Goal: Task Accomplishment & Management: Complete application form

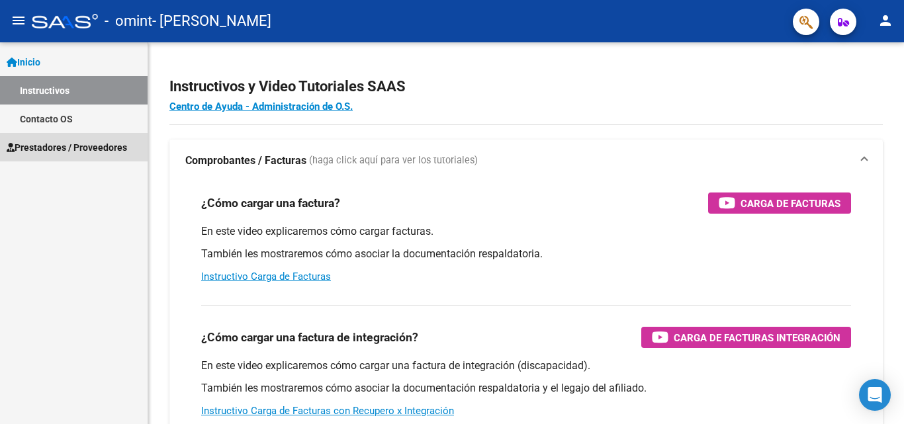
click at [56, 147] on span "Prestadores / Proveedores" at bounding box center [67, 147] width 120 height 15
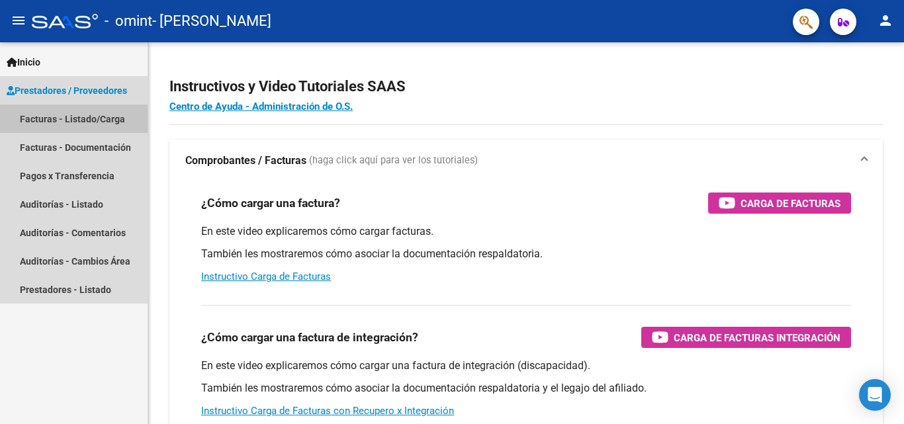
click at [111, 115] on link "Facturas - Listado/Carga" at bounding box center [74, 119] width 148 height 28
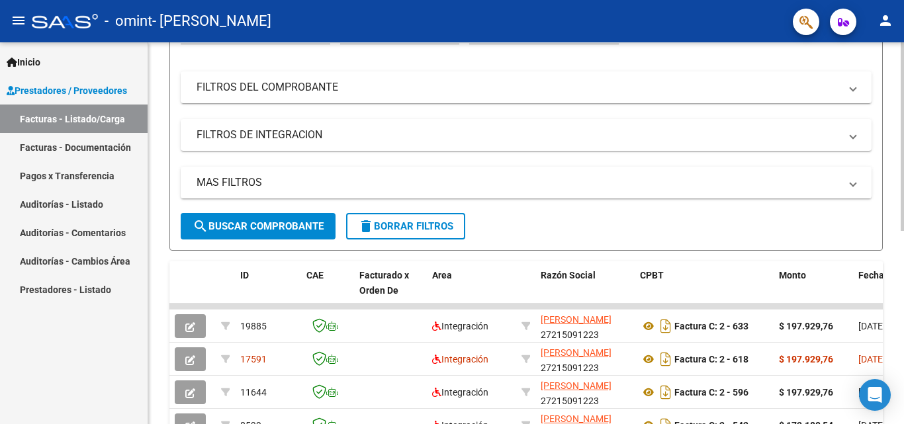
scroll to position [187, 0]
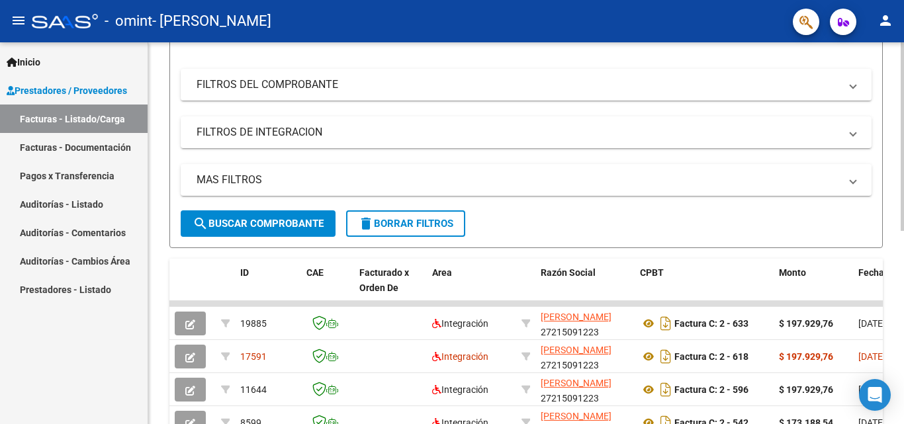
click at [887, 306] on div "Video tutorial PRESTADORES -> Listado de CPBTs Emitidos por Prestadores / Prove…" at bounding box center [527, 237] width 759 height 763
click at [903, 285] on div at bounding box center [902, 231] width 3 height 189
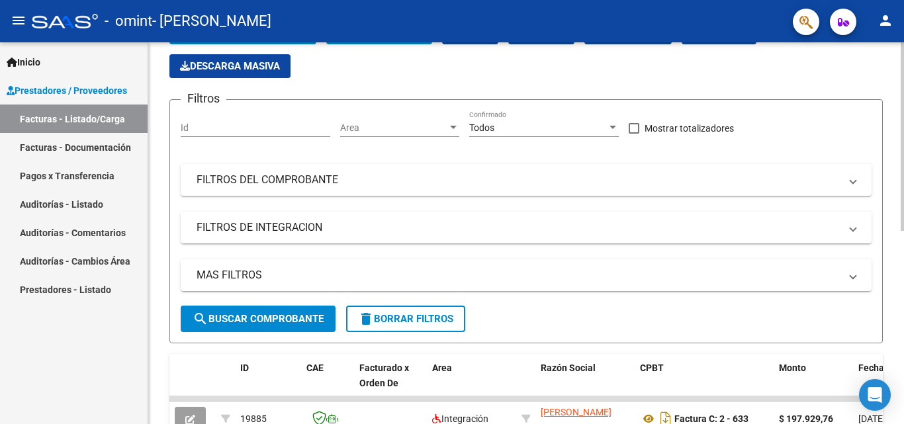
scroll to position [86, 0]
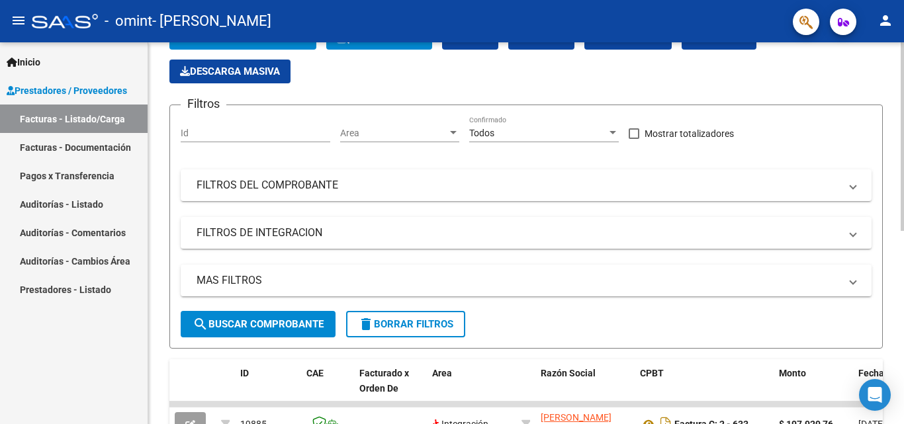
click at [903, 235] on div at bounding box center [902, 180] width 3 height 189
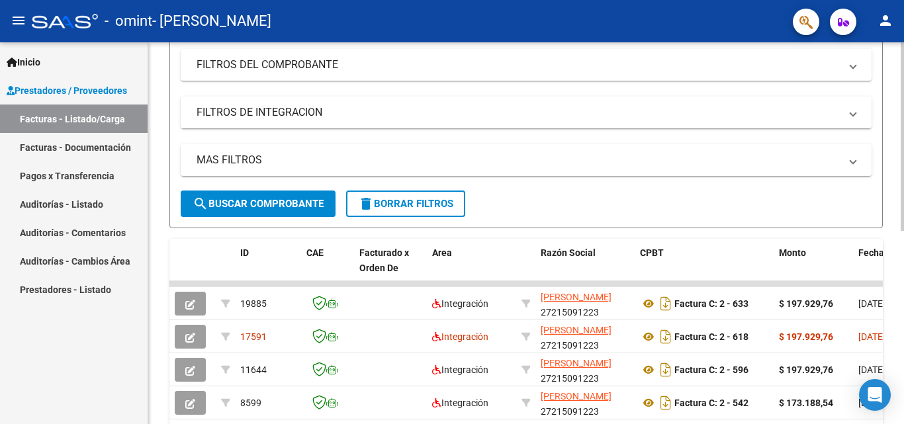
scroll to position [213, 0]
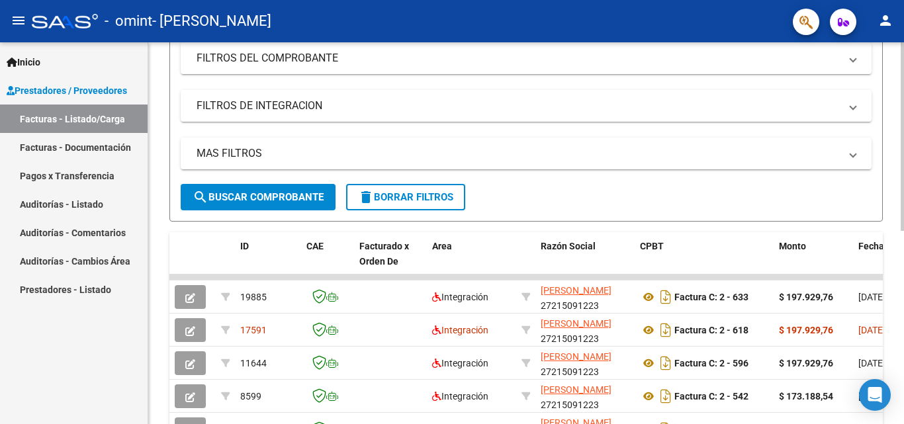
click at [901, 261] on div at bounding box center [902, 244] width 3 height 189
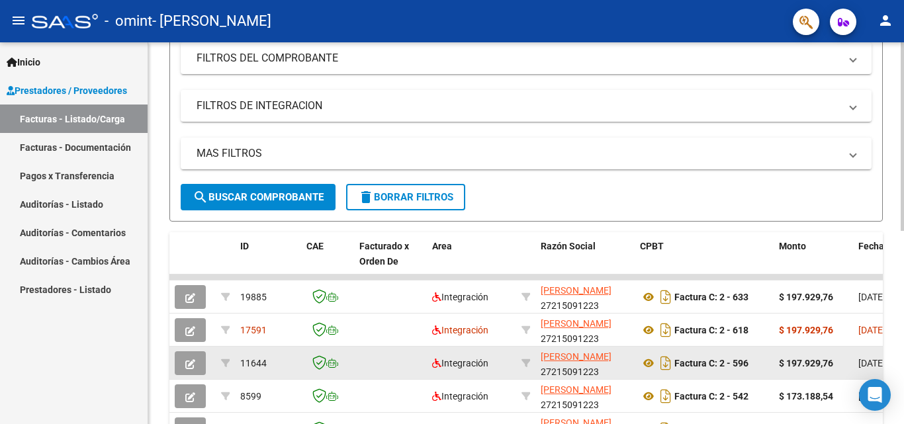
click at [862, 376] on datatable-body-cell "[DATE]" at bounding box center [883, 363] width 60 height 32
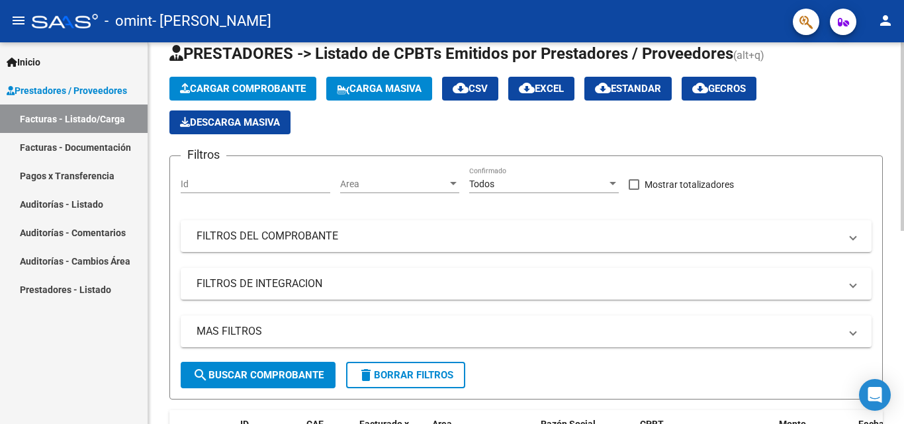
scroll to position [0, 0]
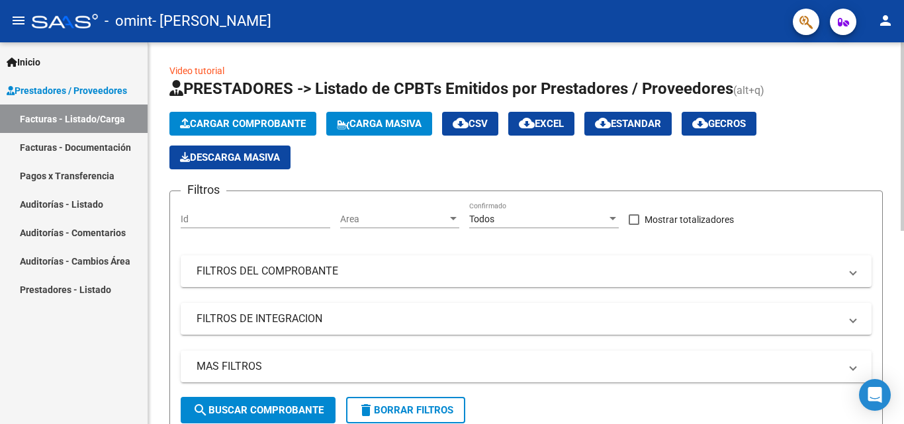
click at [903, 174] on div at bounding box center [902, 136] width 3 height 189
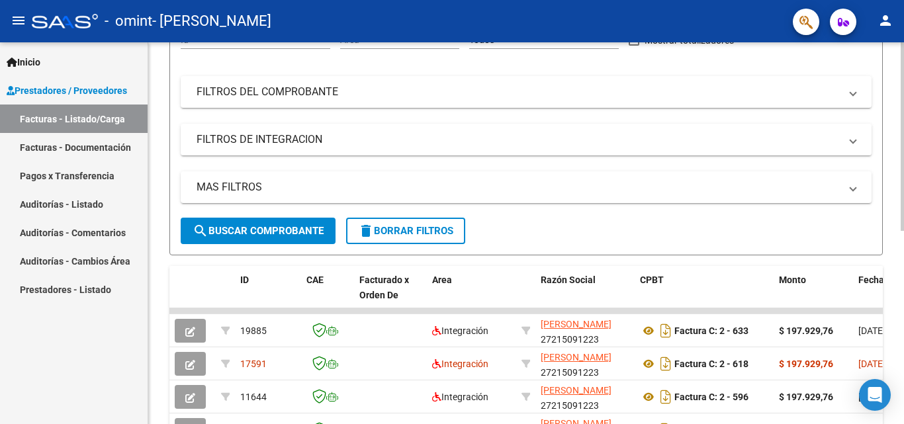
scroll to position [392, 0]
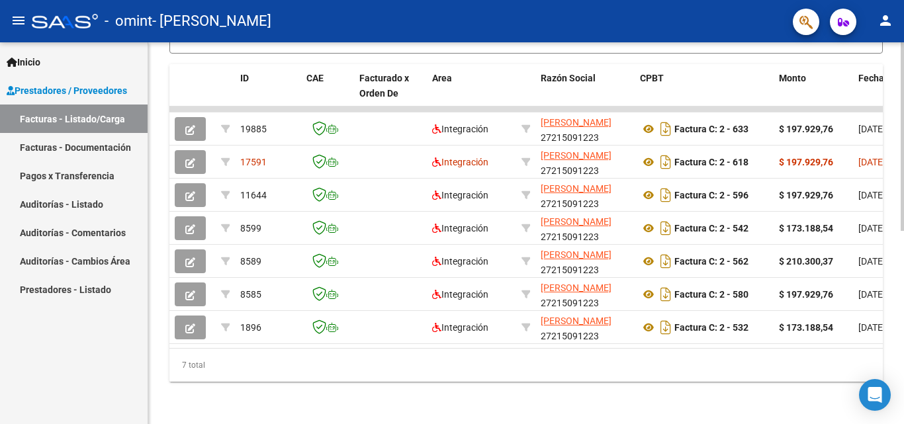
click at [888, 417] on div "Video tutorial PRESTADORES -> Listado de CPBTs Emitidos por Prestadores / Prove…" at bounding box center [527, 42] width 759 height 763
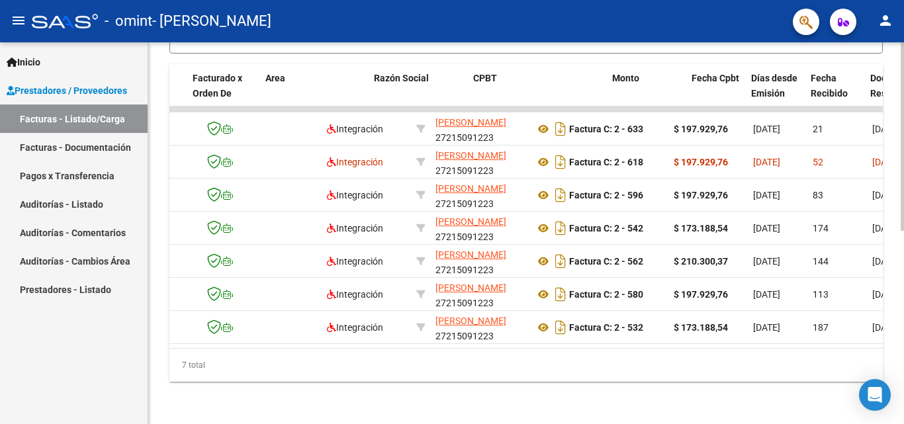
scroll to position [0, 281]
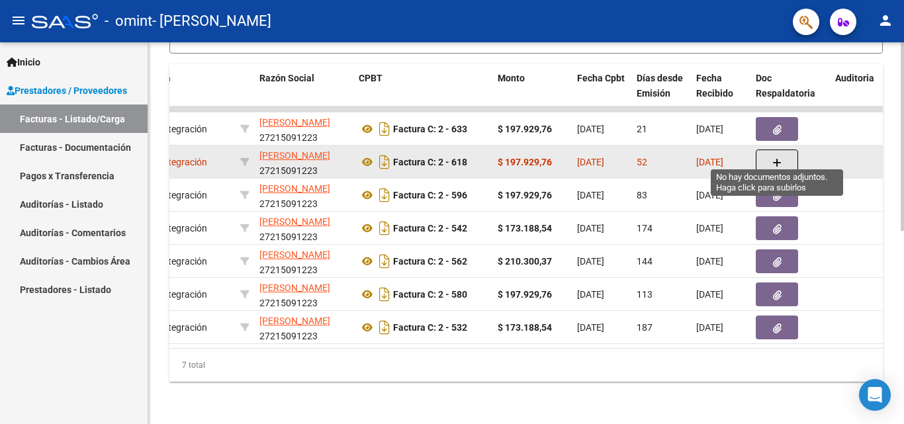
click at [777, 158] on icon "button" at bounding box center [776, 163] width 9 height 10
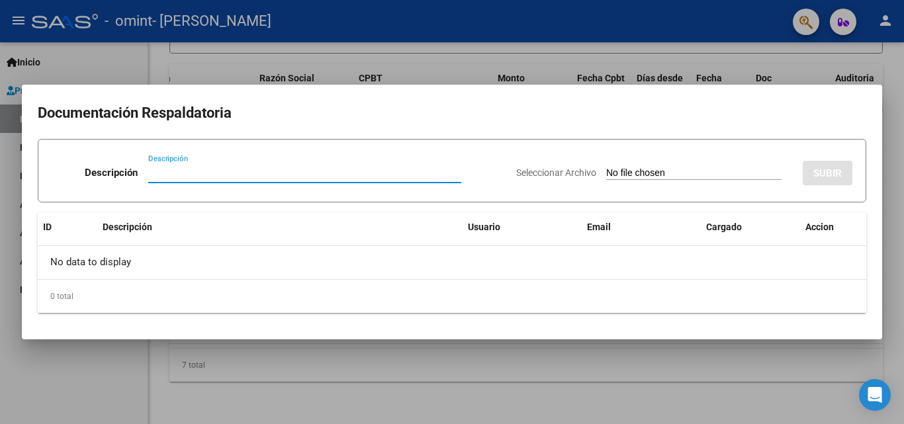
click at [154, 171] on input "Descripción" at bounding box center [304, 173] width 313 height 12
type input "planilla de asistencia"
click at [465, 174] on div "Descripción planilla de asistencia Descripción" at bounding box center [279, 176] width 454 height 40
click at [717, 175] on input "Seleccionar Archivo" at bounding box center [693, 173] width 175 height 13
type input "C:\fakepath\[PERSON_NAME] FACTURA MAS ASISTENCIA.pdf"
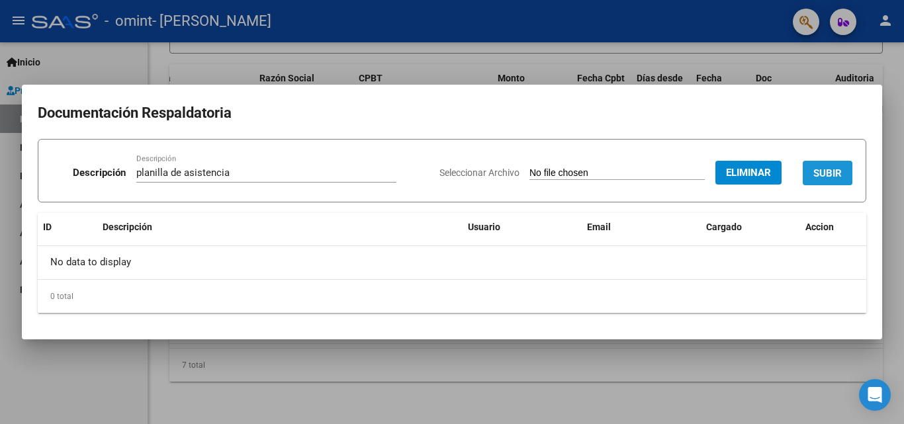
click at [821, 174] on span "SUBIR" at bounding box center [827, 173] width 28 height 12
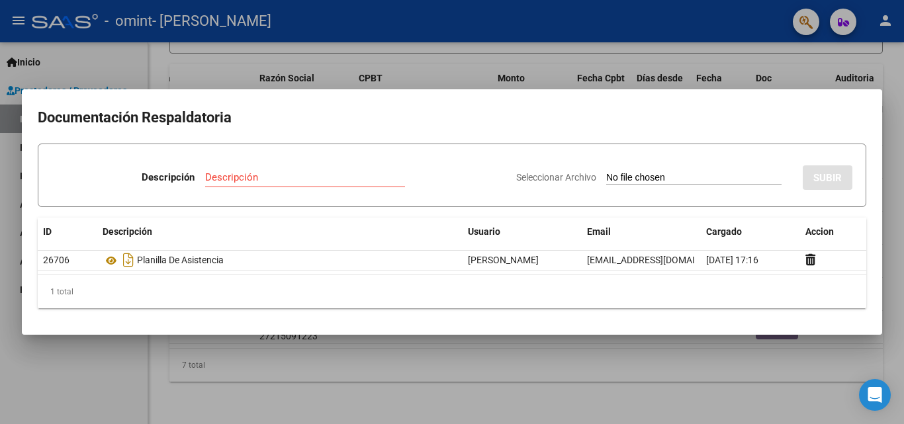
click at [888, 100] on div at bounding box center [452, 212] width 904 height 424
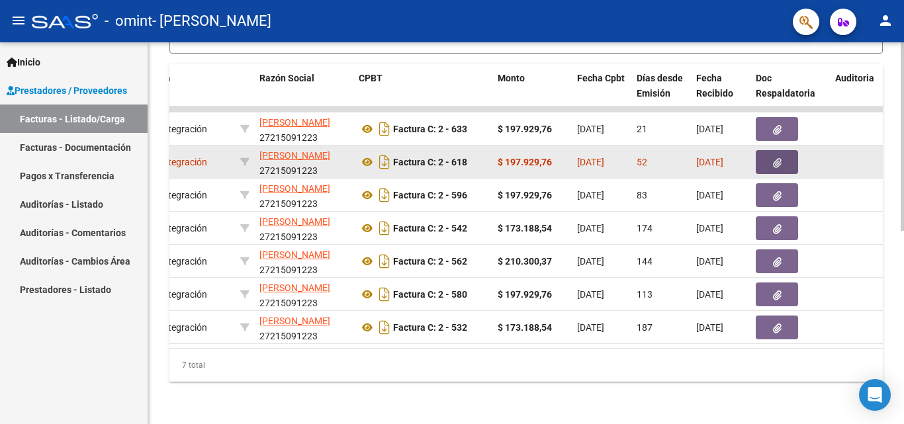
click at [778, 158] on icon "button" at bounding box center [777, 163] width 9 height 10
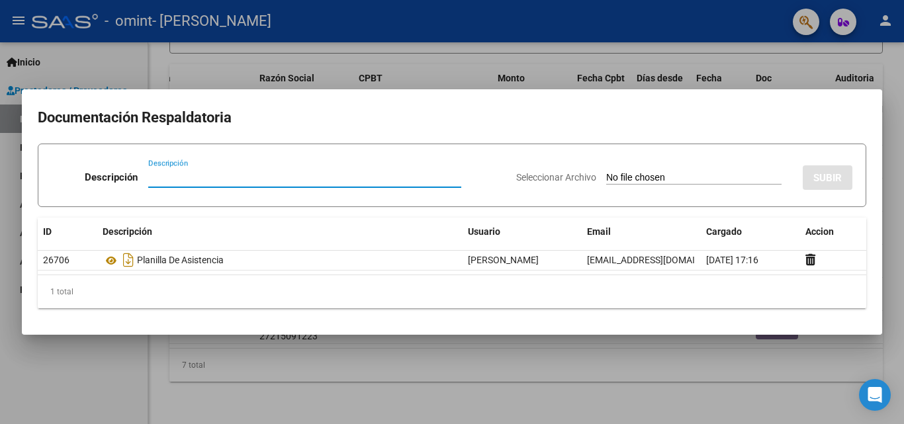
click at [161, 179] on input "Descripción" at bounding box center [304, 177] width 313 height 12
type input "FACTURA MAS PLANILLA DE ASISTENCIA"
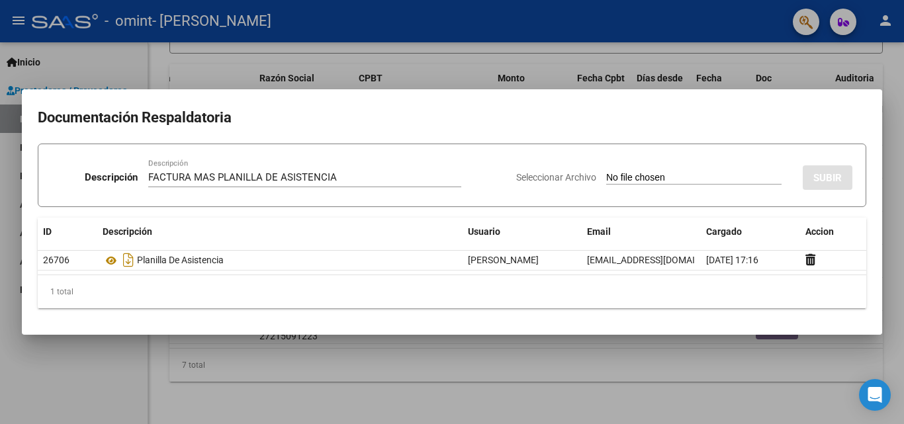
click at [653, 179] on input "Seleccionar Archivo" at bounding box center [693, 178] width 175 height 13
type input "C:\fakepath\[PERSON_NAME] FACTURA MAS ASISTENCIA.pdf"
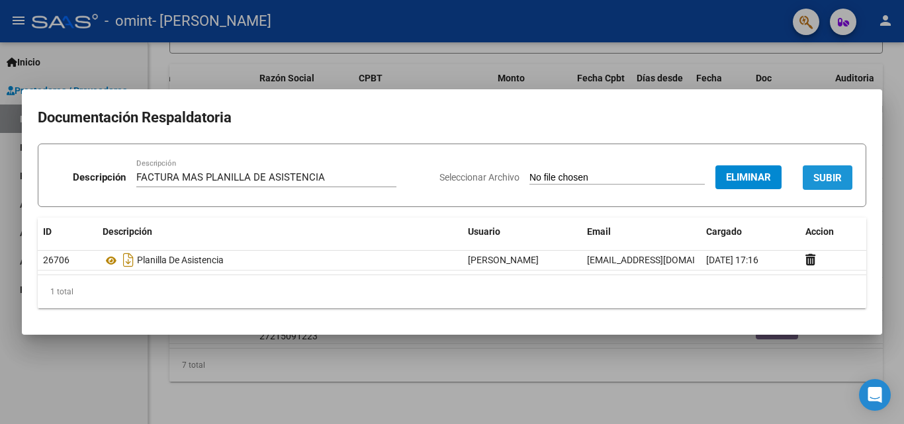
click at [821, 179] on span "SUBIR" at bounding box center [827, 178] width 28 height 12
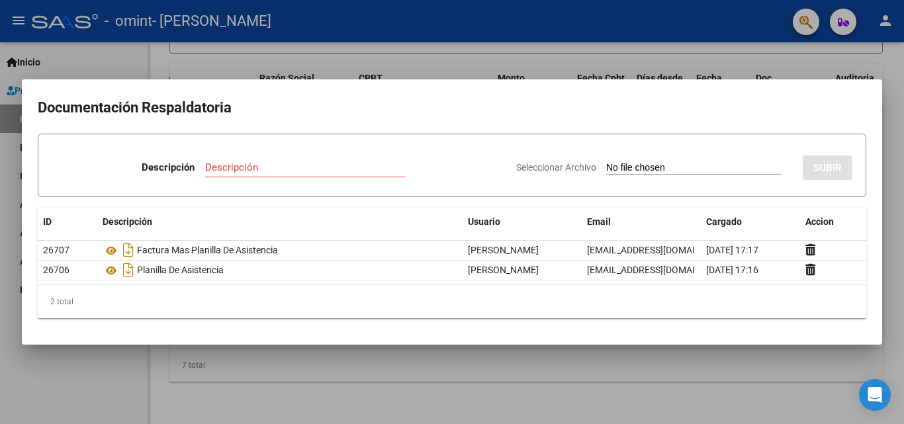
click at [887, 247] on div at bounding box center [452, 212] width 904 height 424
